Goal: Task Accomplishment & Management: Complete application form

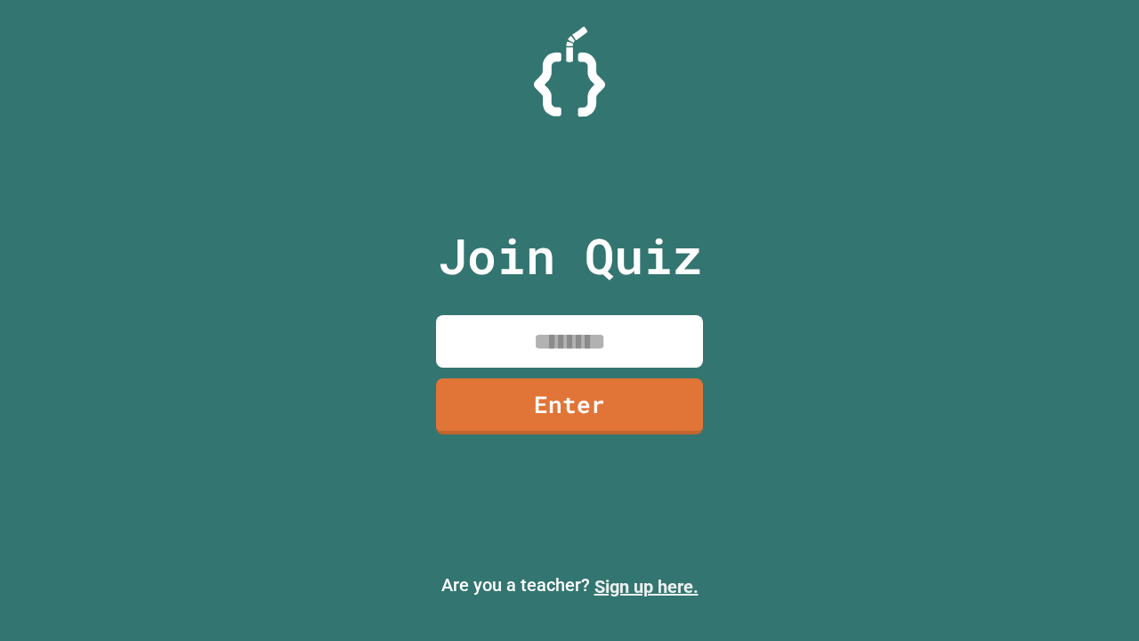
click at [646, 586] on link "Sign up here." at bounding box center [646, 586] width 104 height 21
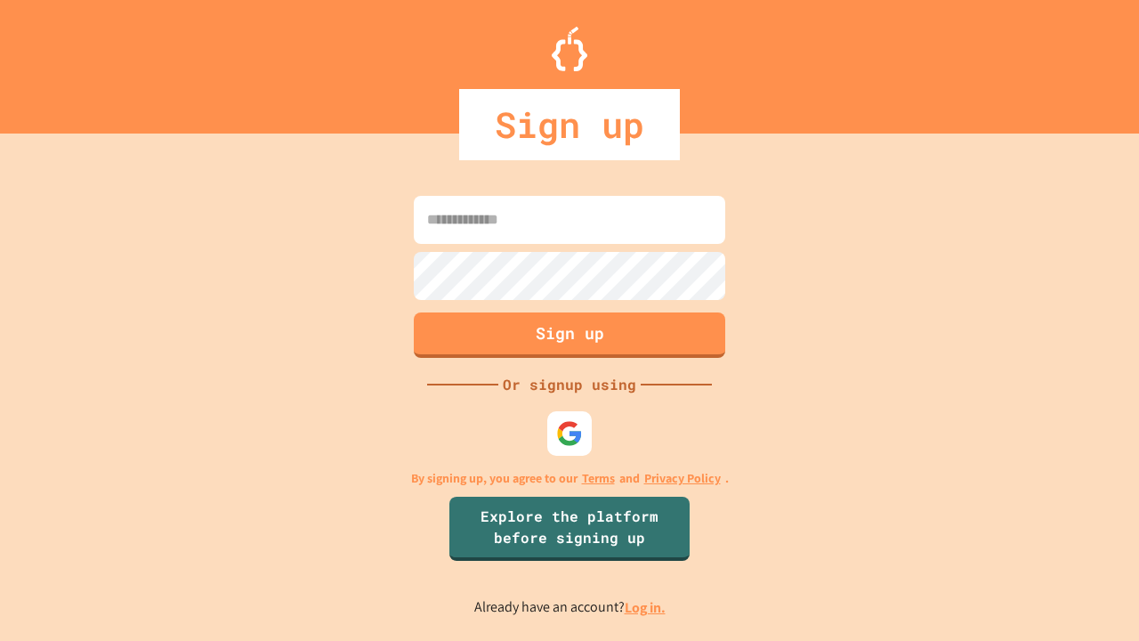
click at [646, 607] on link "Log in." at bounding box center [645, 607] width 41 height 19
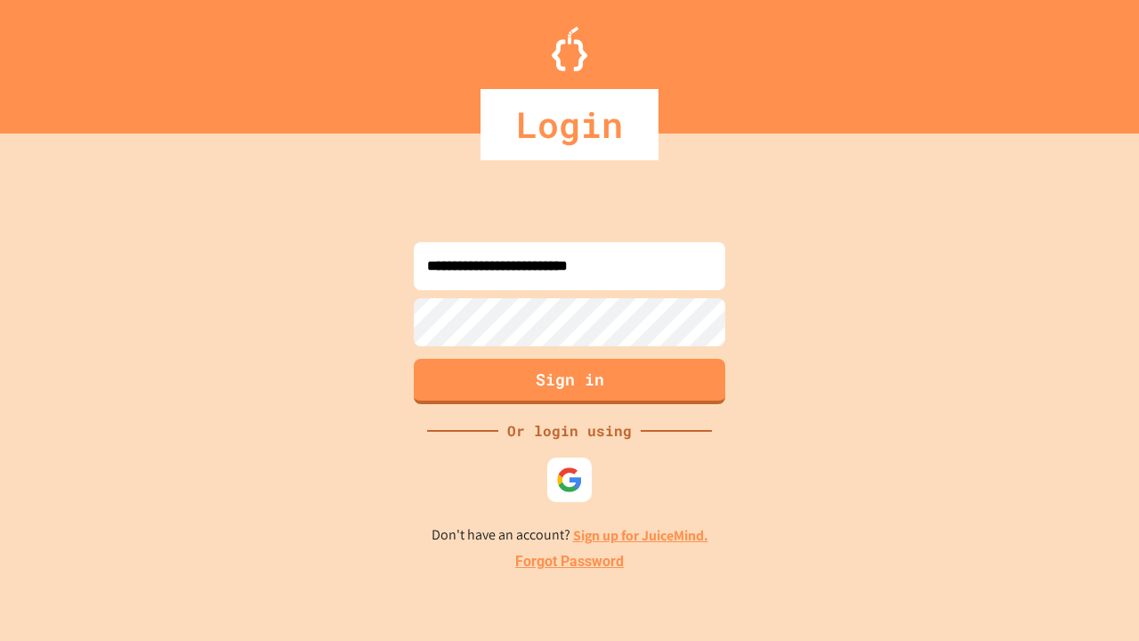
type input "**********"
